Goal: Task Accomplishment & Management: Use online tool/utility

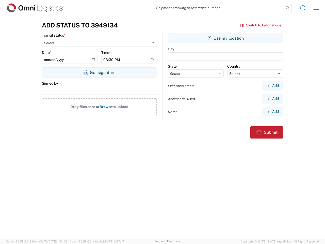
click at [218, 8] on input "search" at bounding box center [218, 8] width 132 height 10
click at [287, 8] on icon at bounding box center [287, 8] width 7 height 7
click at [303, 8] on icon at bounding box center [303, 8] width 8 height 8
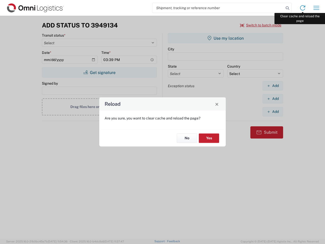
click at [316, 8] on div "Reload Are you sure, you want to clear cache and reload the page? No Yes" at bounding box center [162, 122] width 325 height 244
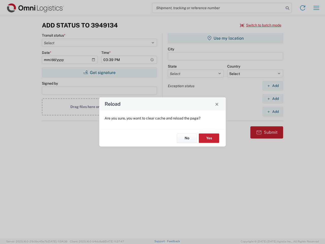
click at [261, 25] on div "Reload Are you sure, you want to clear cache and reload the page? No Yes" at bounding box center [162, 122] width 325 height 244
click at [99, 72] on div "Reload Are you sure, you want to clear cache and reload the page? No Yes" at bounding box center [162, 122] width 325 height 244
click at [226, 38] on div "Reload Are you sure, you want to clear cache and reload the page? No Yes" at bounding box center [162, 122] width 325 height 244
click at [273, 86] on div "Reload Are you sure, you want to clear cache and reload the page? No Yes" at bounding box center [162, 122] width 325 height 244
click at [273, 99] on div "Reload Are you sure, you want to clear cache and reload the page? No Yes" at bounding box center [162, 122] width 325 height 244
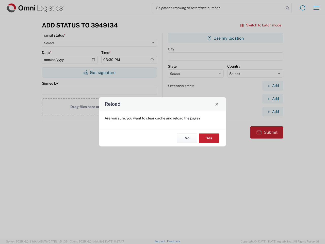
click at [273, 111] on div "Reload Are you sure, you want to clear cache and reload the page? No Yes" at bounding box center [162, 122] width 325 height 244
